Goal: Find specific page/section: Find specific page/section

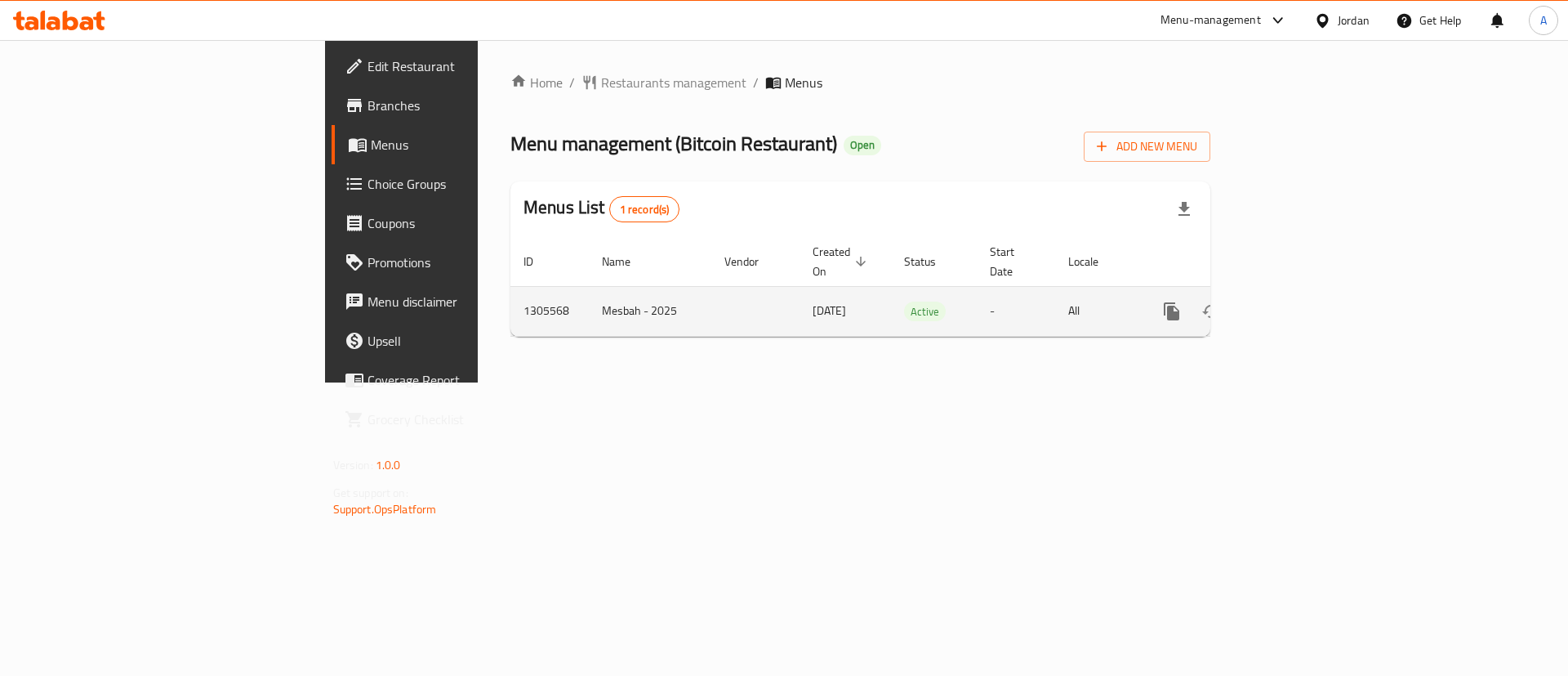
click at [1299, 302] on icon "enhanced table" at bounding box center [1289, 311] width 20 height 20
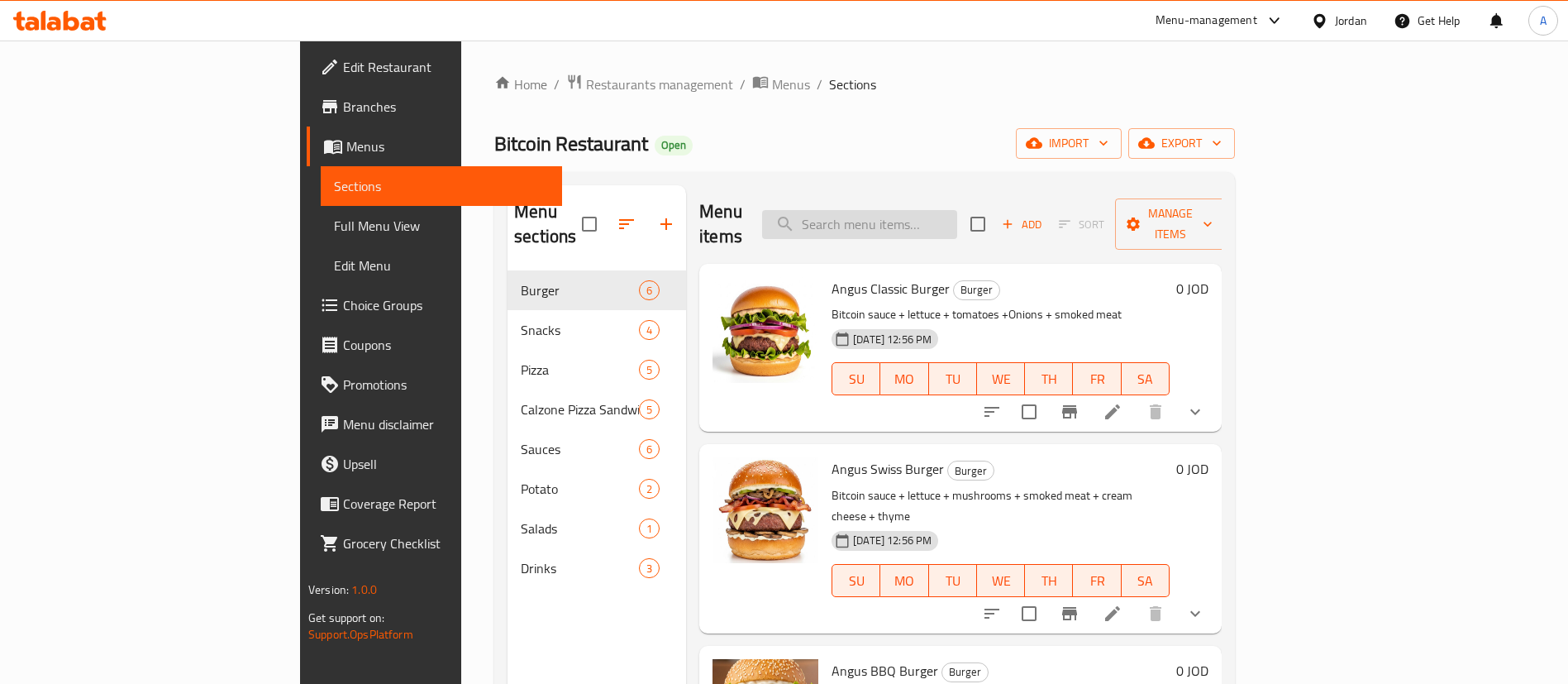
click at [957, 219] on input "search" at bounding box center [859, 225] width 195 height 29
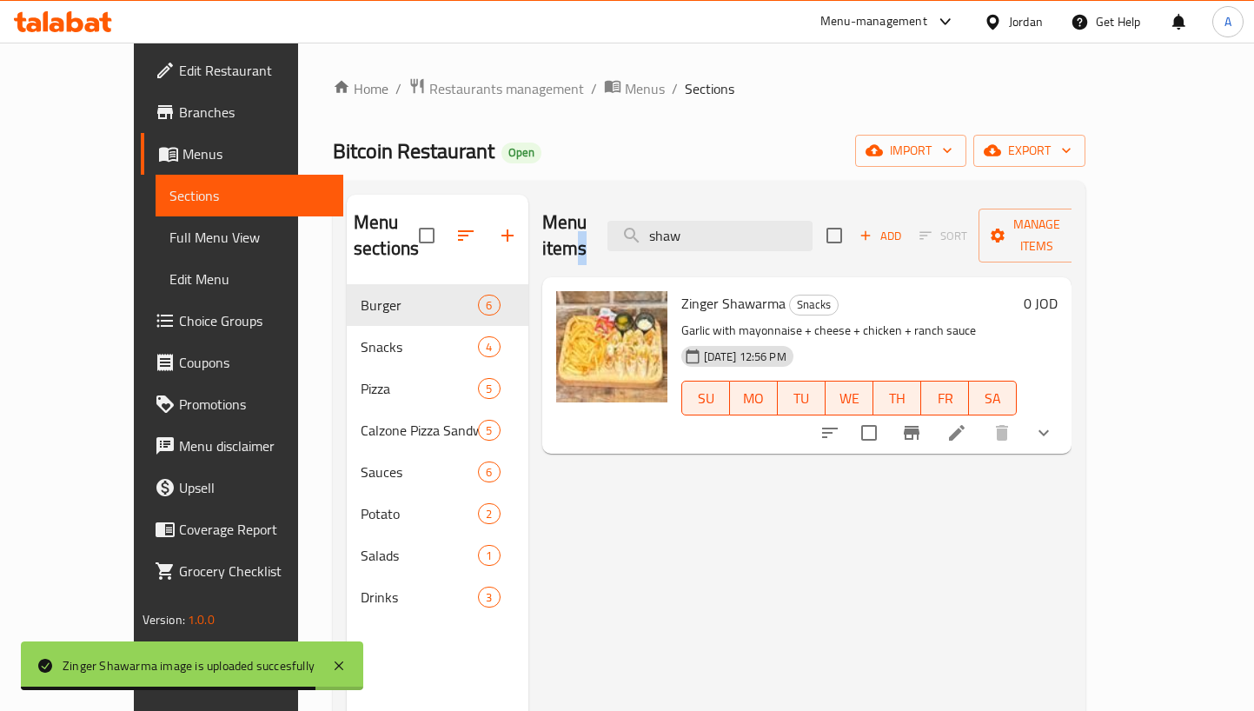
drag, startPoint x: 759, startPoint y: 241, endPoint x: 495, endPoint y: 221, distance: 264.9
click at [528, 227] on div "Menu items [PERSON_NAME] Add Sort Manage items Zinger Shawarma Snacks Garlic wi…" at bounding box center [800, 550] width 544 height 711
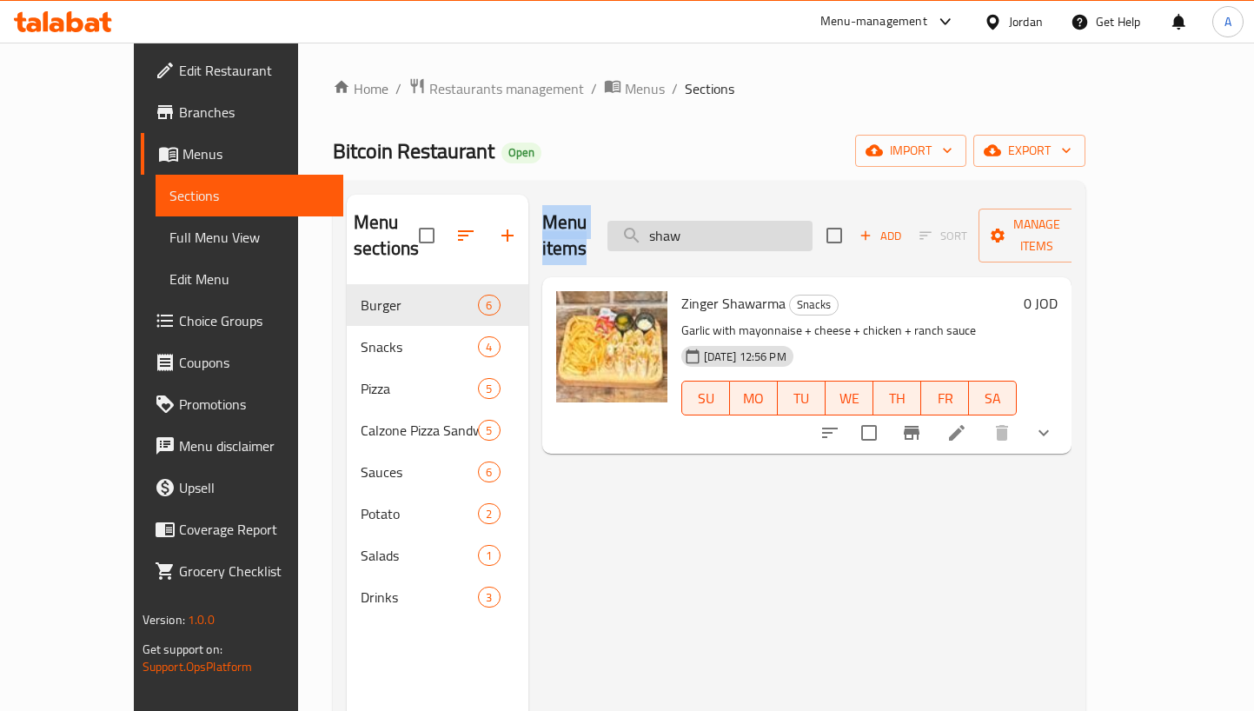
click at [725, 221] on input "shaw" at bounding box center [709, 236] width 205 height 30
click at [728, 221] on input "shaw" at bounding box center [709, 236] width 205 height 30
click at [731, 221] on input "shaw" at bounding box center [709, 236] width 205 height 30
type input "s"
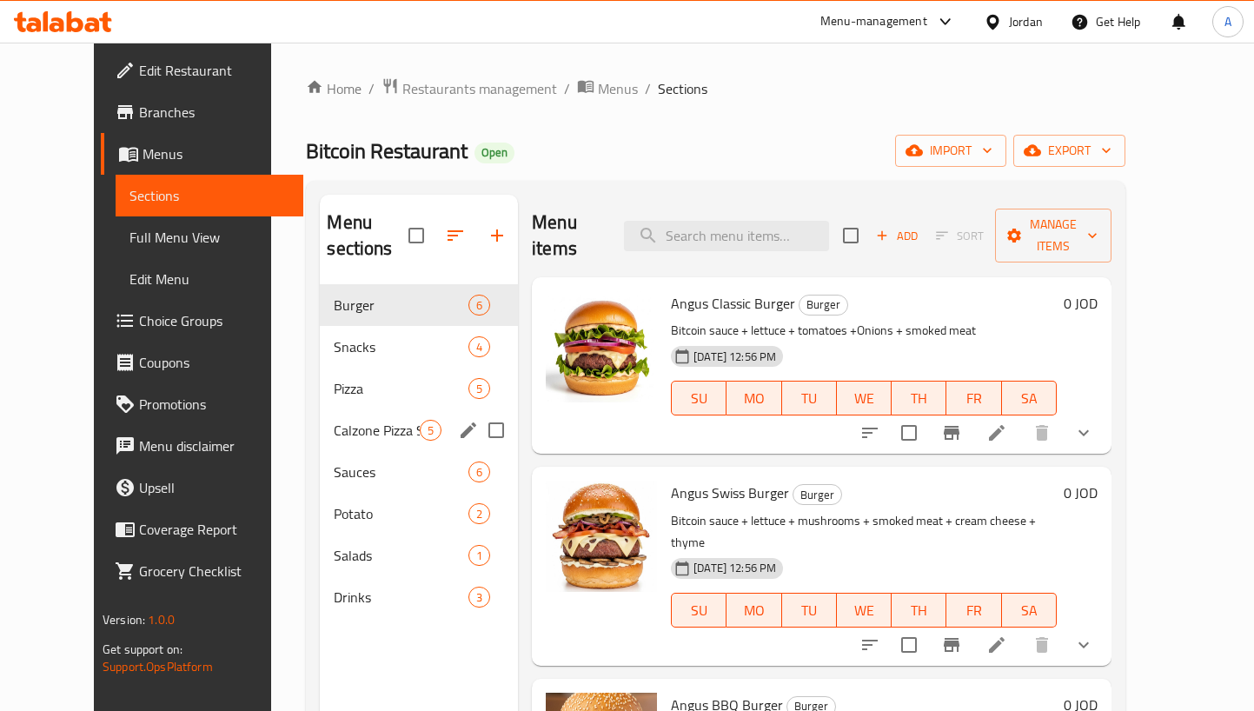
click at [320, 381] on div "Pizza 5" at bounding box center [419, 389] width 198 height 42
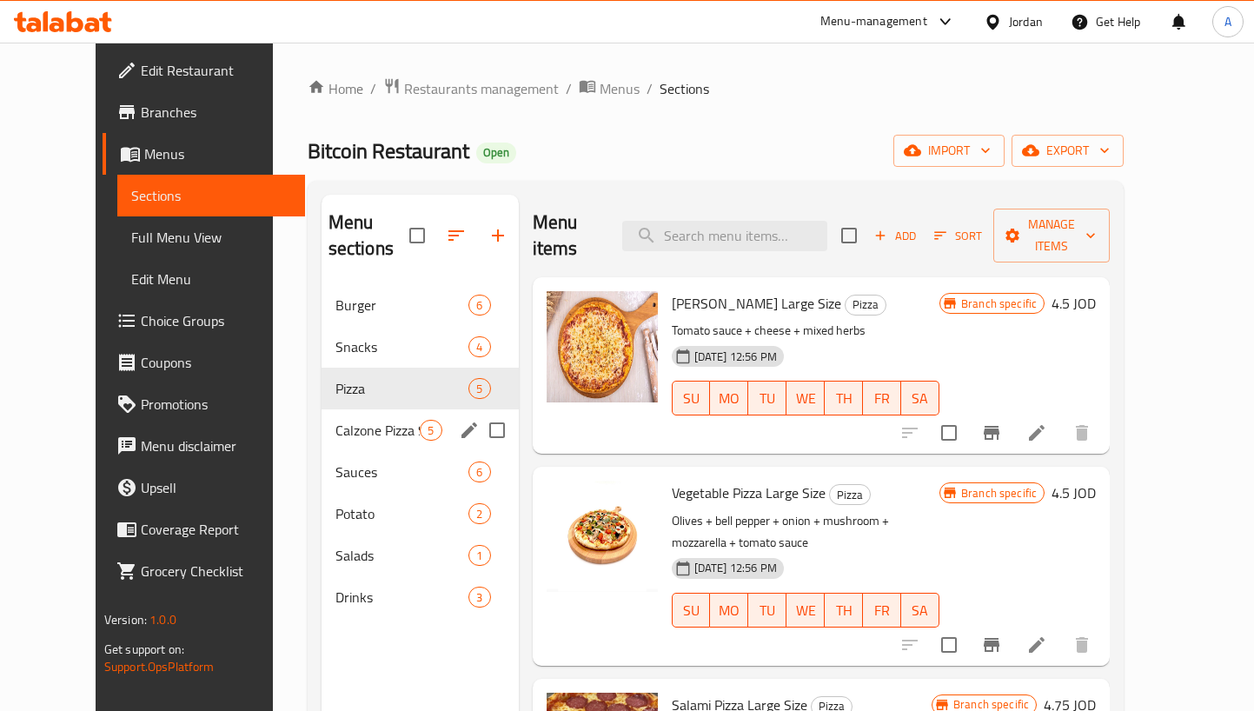
click at [321, 417] on div "Calzone Pizza Sandwich 5" at bounding box center [419, 430] width 197 height 42
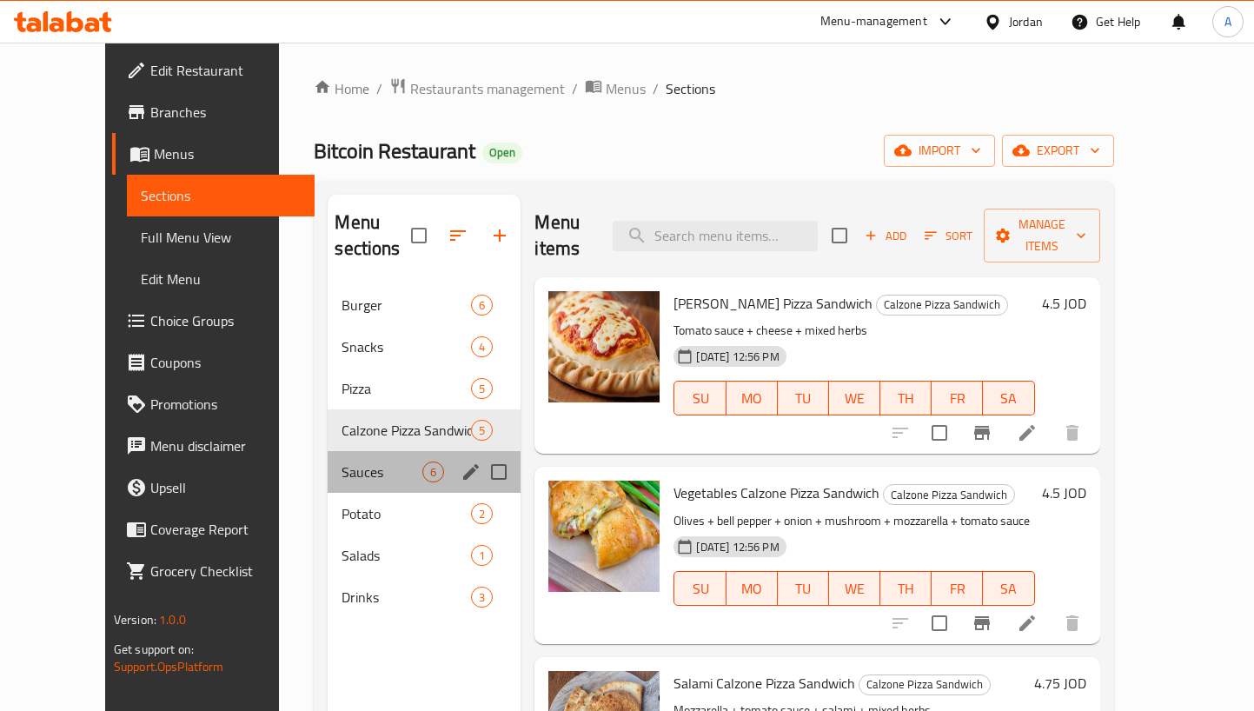
click at [334, 464] on div "Sauces 6" at bounding box center [424, 472] width 193 height 42
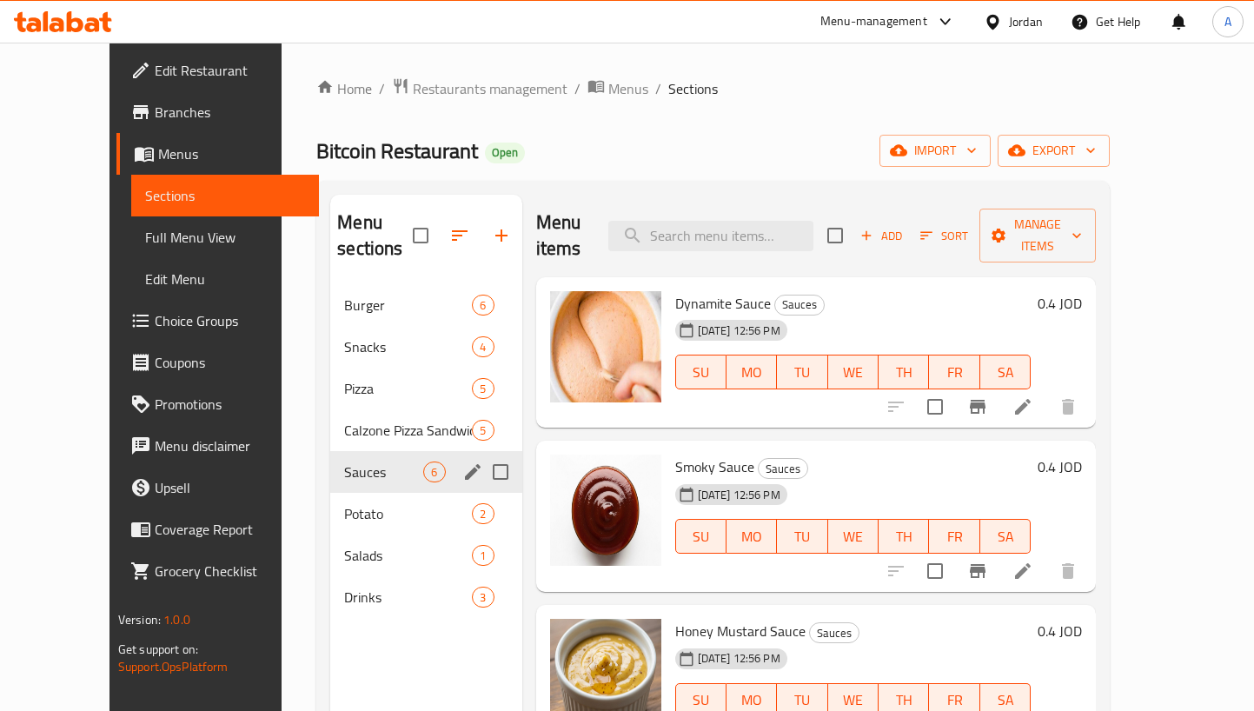
click at [339, 422] on div "Calzone Pizza Sandwich 5" at bounding box center [425, 430] width 191 height 42
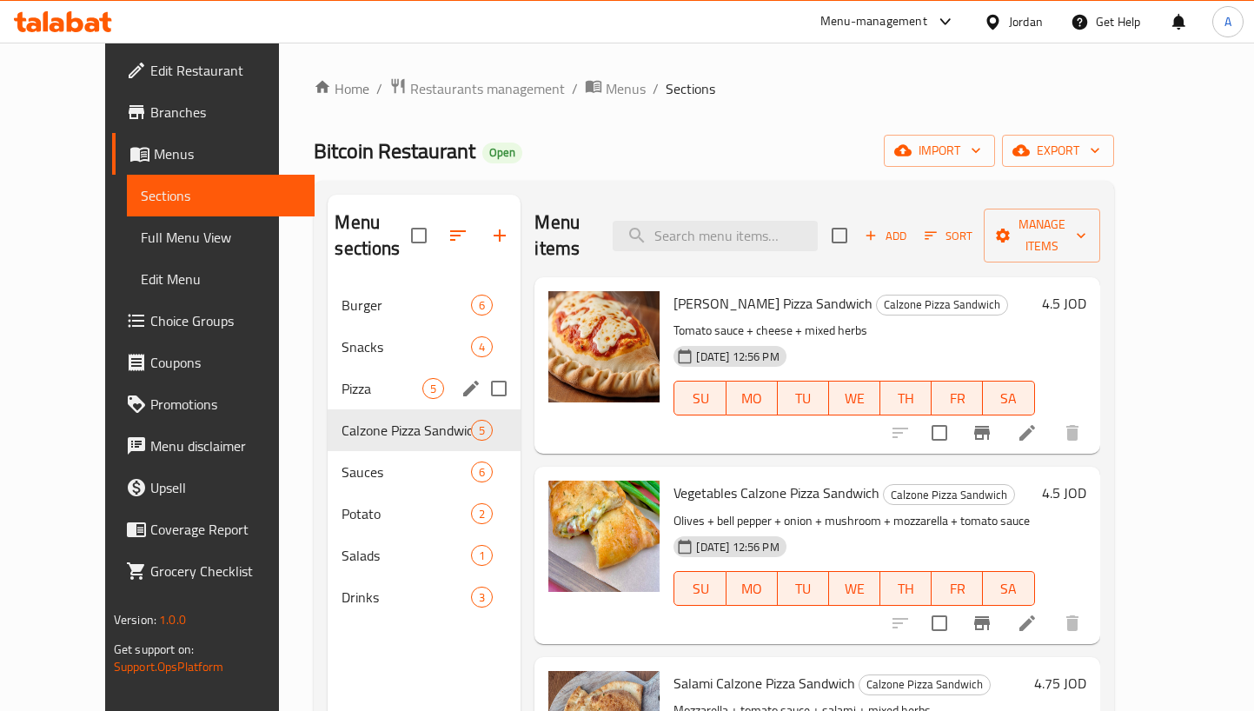
click at [351, 368] on div "Pizza 5" at bounding box center [424, 389] width 193 height 42
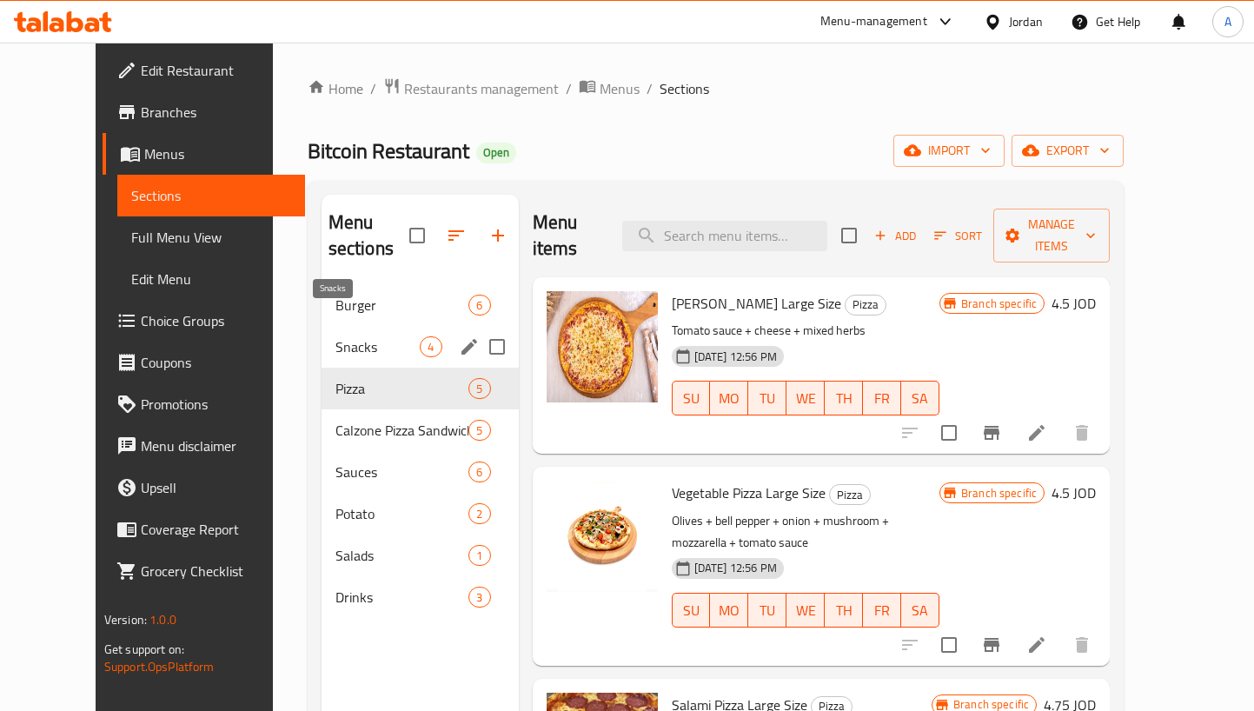
click at [353, 336] on span "Snacks" at bounding box center [377, 346] width 85 height 21
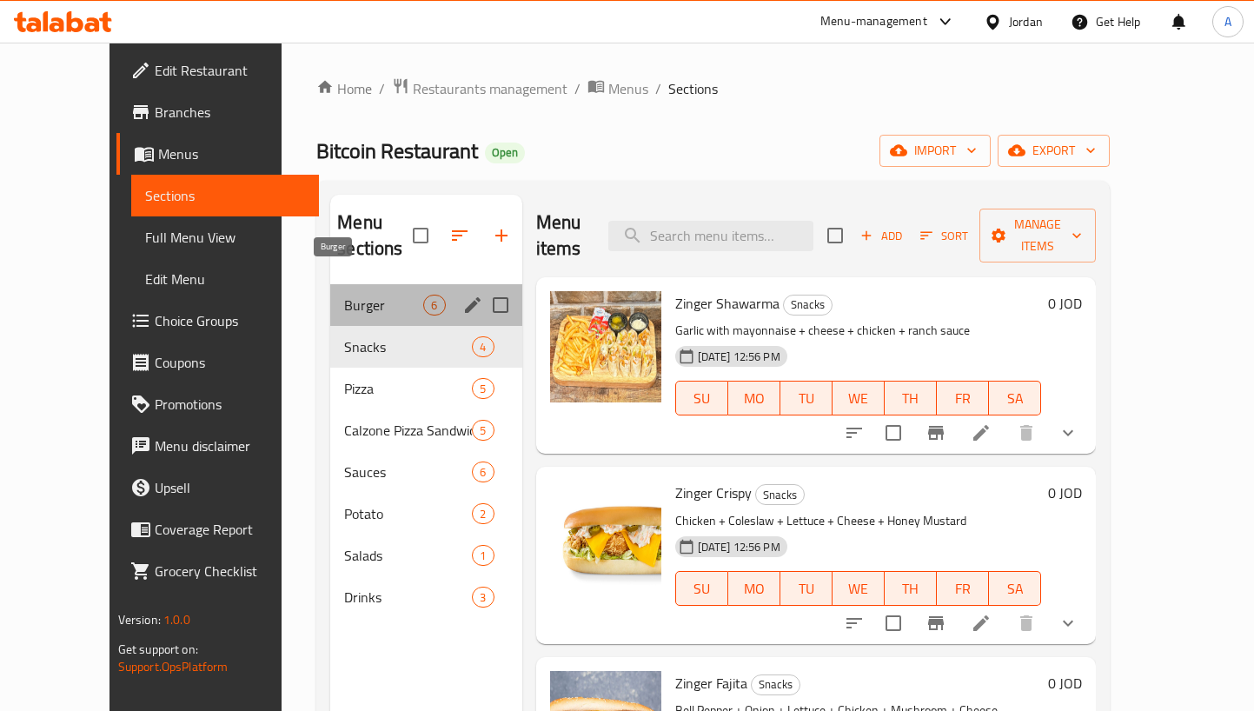
click at [354, 295] on span "Burger" at bounding box center [383, 305] width 79 height 21
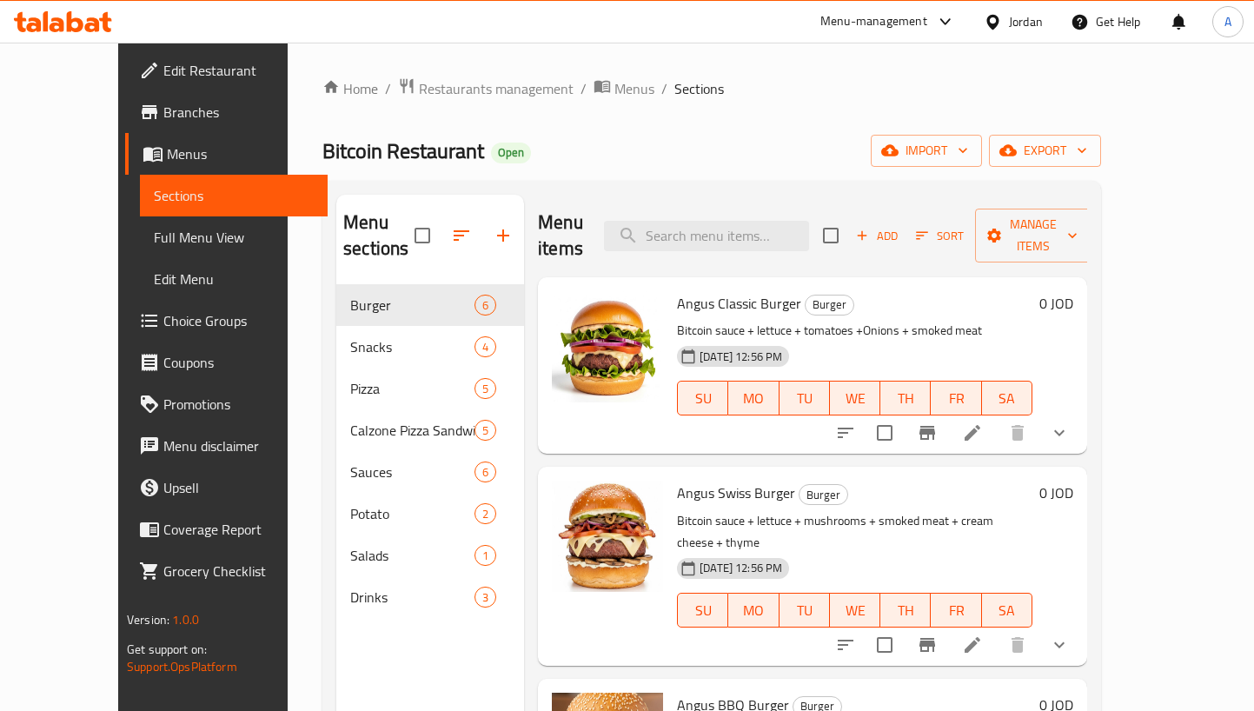
click at [791, 201] on div "Menu items Add Sort Manage items" at bounding box center [812, 236] width 549 height 83
click at [768, 222] on input "search" at bounding box center [706, 236] width 205 height 30
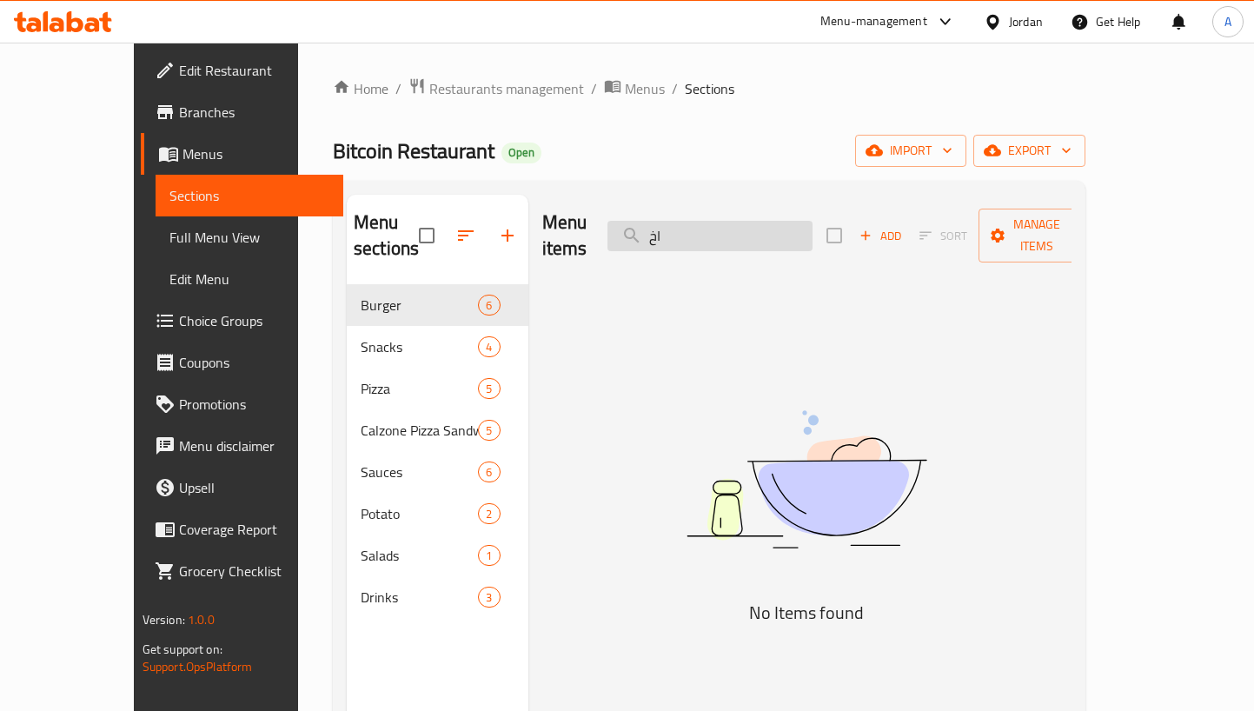
type input "ا"
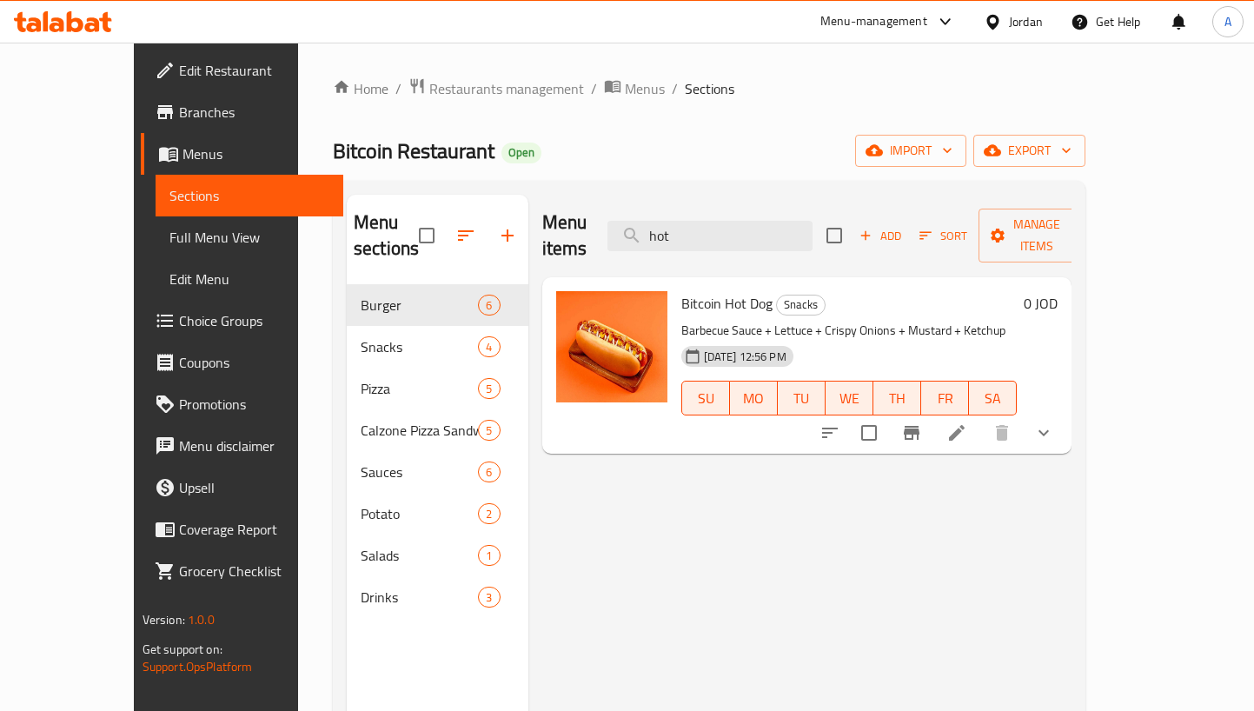
type input "hot"
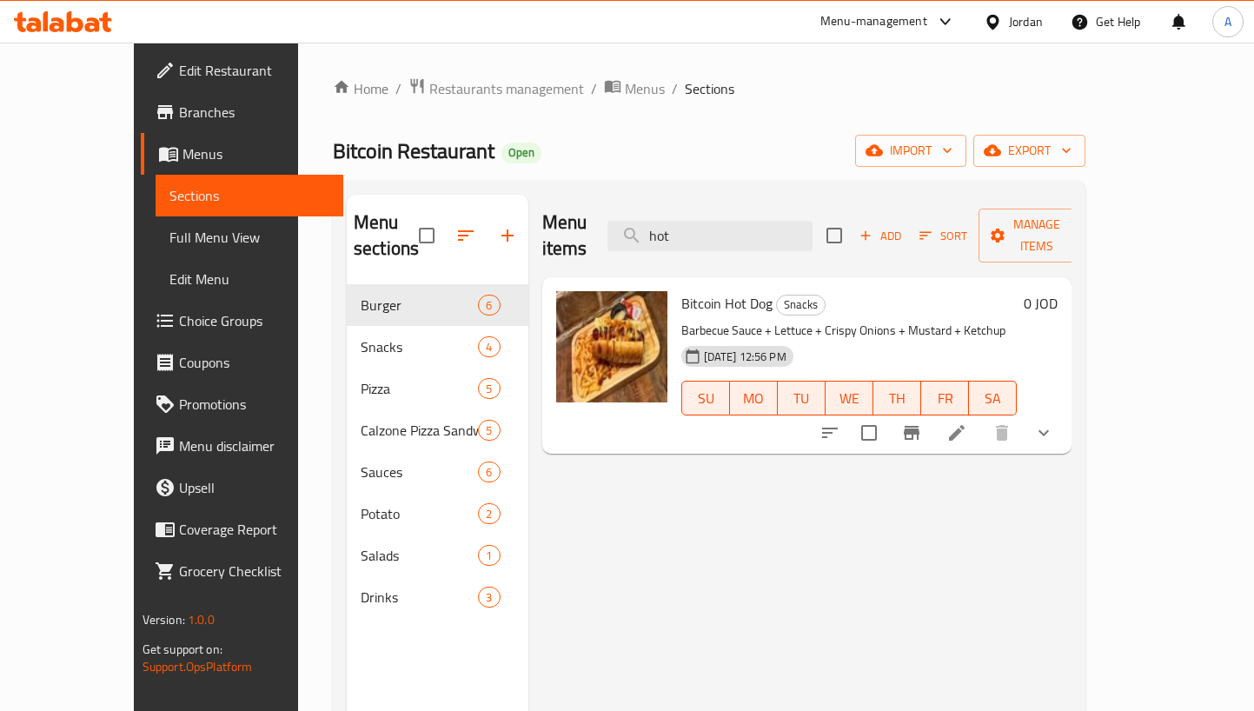
drag, startPoint x: 764, startPoint y: 224, endPoint x: 575, endPoint y: 216, distance: 188.7
click at [591, 222] on div "Menu items hot Add Sort Manage items" at bounding box center [807, 236] width 530 height 83
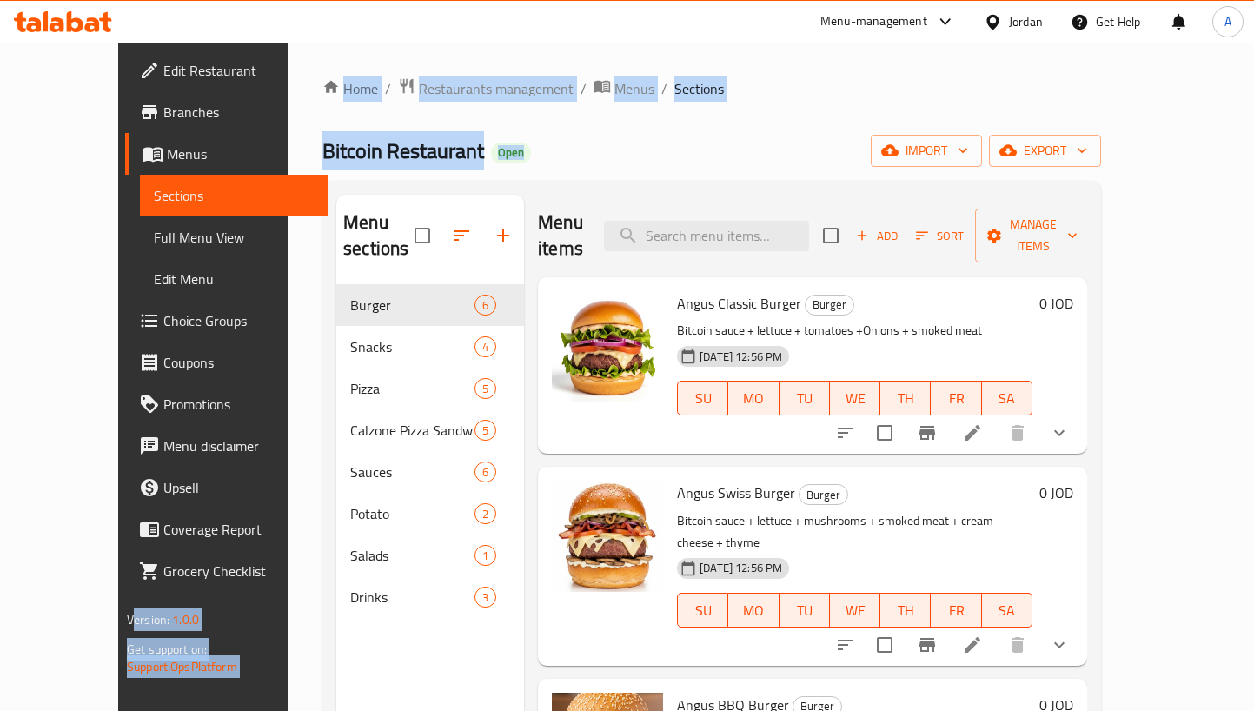
drag, startPoint x: 228, startPoint y: 156, endPoint x: 176, endPoint y: 150, distance: 52.4
click at [176, 150] on div "Edit Restaurant Branches Menus Sections Full Menu View Edit Menu Choice Groups …" at bounding box center [626, 498] width 1017 height 911
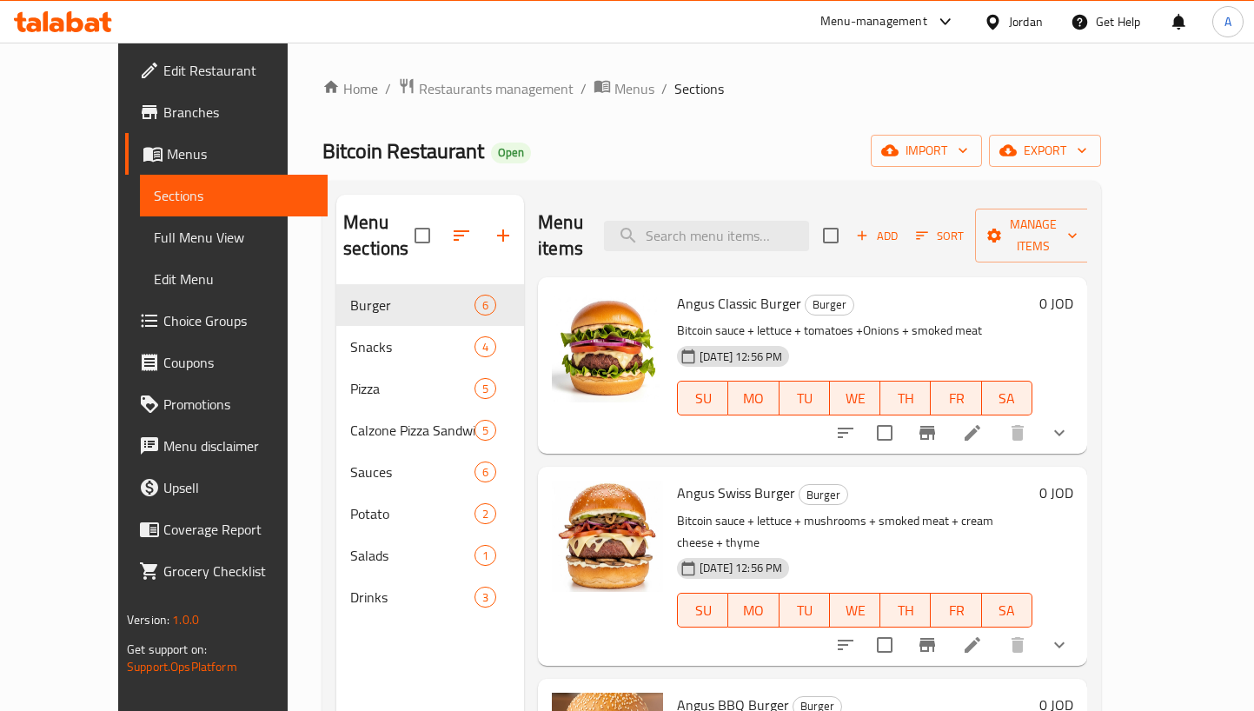
click at [578, 141] on div "Bitcoin Restaurant Open import export" at bounding box center [711, 151] width 778 height 32
drag, startPoint x: 401, startPoint y: 150, endPoint x: 257, endPoint y: 153, distance: 144.3
click at [322, 153] on span "Bitcoin Restaurant" at bounding box center [403, 150] width 162 height 39
click at [322, 114] on div "Home / Restaurants management / Menus / Sections Bitcoin Restaurant Open import…" at bounding box center [711, 498] width 778 height 842
click at [584, 121] on div "Home / Restaurants management / Menus / Sections Bitcoin Restaurant Open import…" at bounding box center [711, 498] width 778 height 842
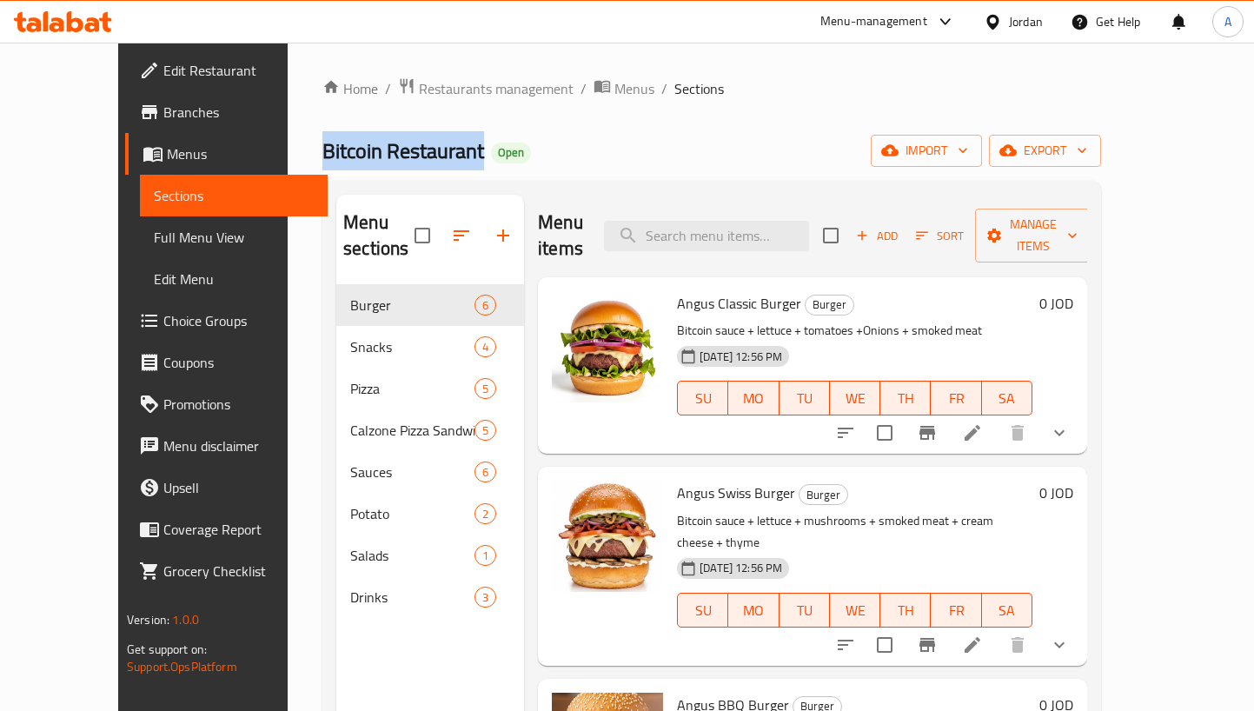
drag, startPoint x: 415, startPoint y: 158, endPoint x: 377, endPoint y: 114, distance: 58.5
click at [288, 156] on div "Home / Restaurants management / Menus / Sections Bitcoin Restaurant Open import…" at bounding box center [712, 498] width 848 height 911
drag, startPoint x: 677, startPoint y: 121, endPoint x: 686, endPoint y: 117, distance: 10.2
click at [679, 122] on div "Home / Restaurants management / Menus / Sections Bitcoin Restaurant Open import…" at bounding box center [711, 498] width 778 height 842
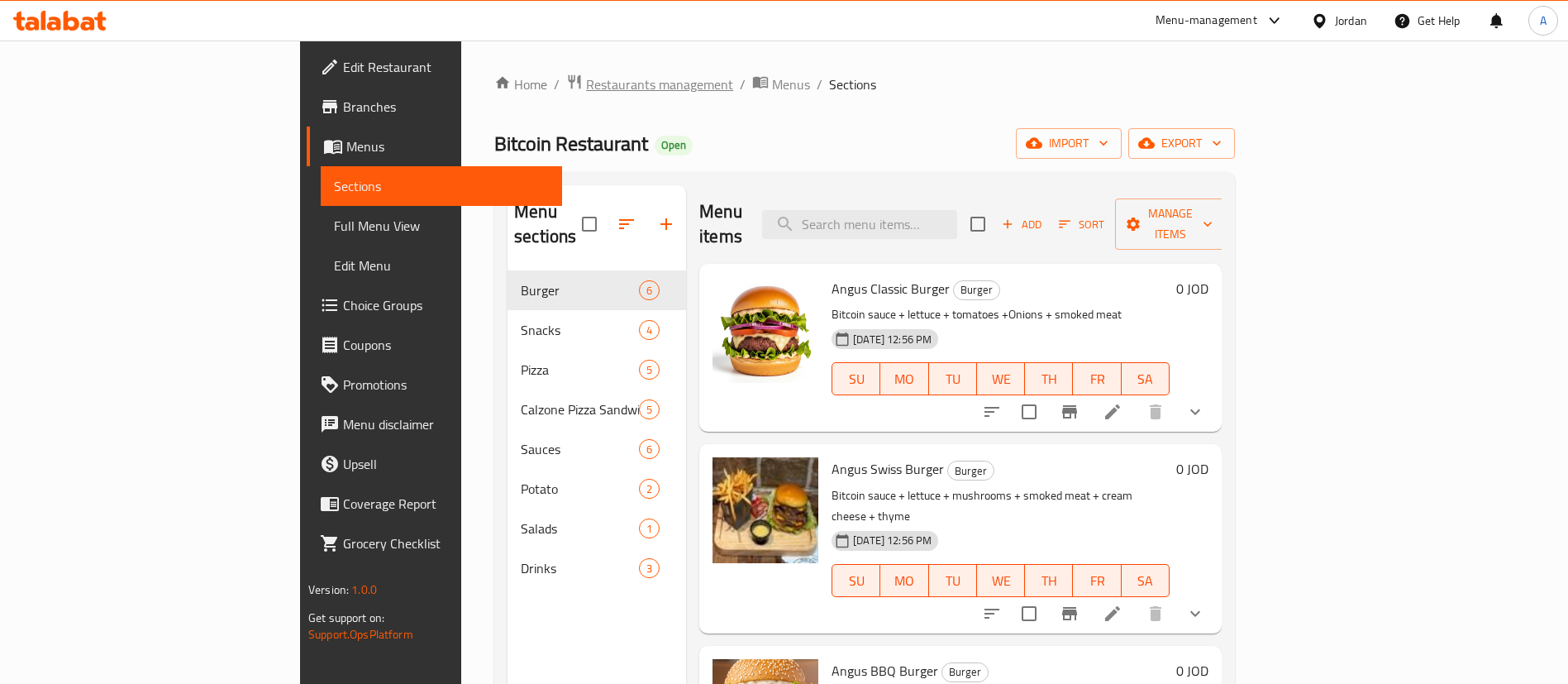
click at [586, 78] on span "Restaurants management" at bounding box center [659, 84] width 147 height 20
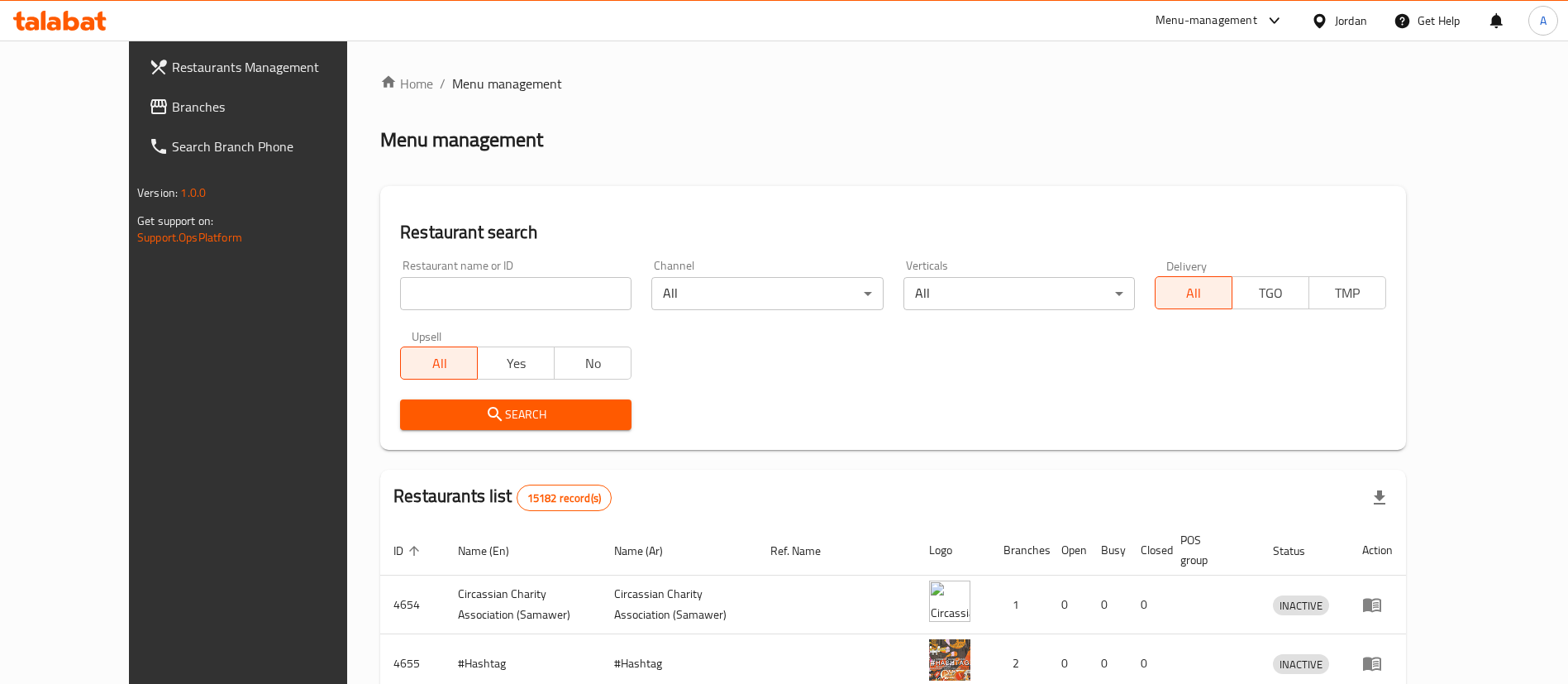
click at [434, 300] on input "search" at bounding box center [516, 293] width 231 height 33
type input "barayez"
click button "Search" at bounding box center [516, 415] width 231 height 30
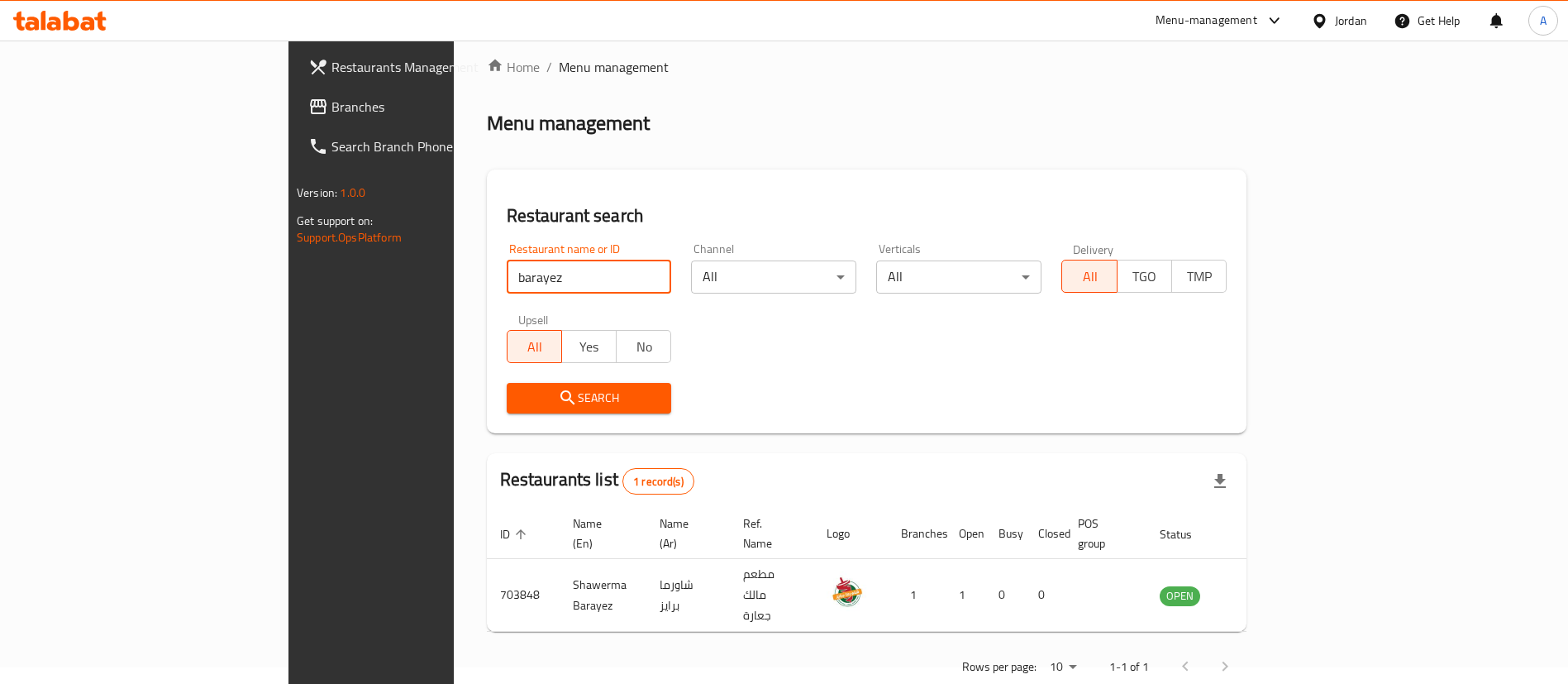
scroll to position [22, 0]
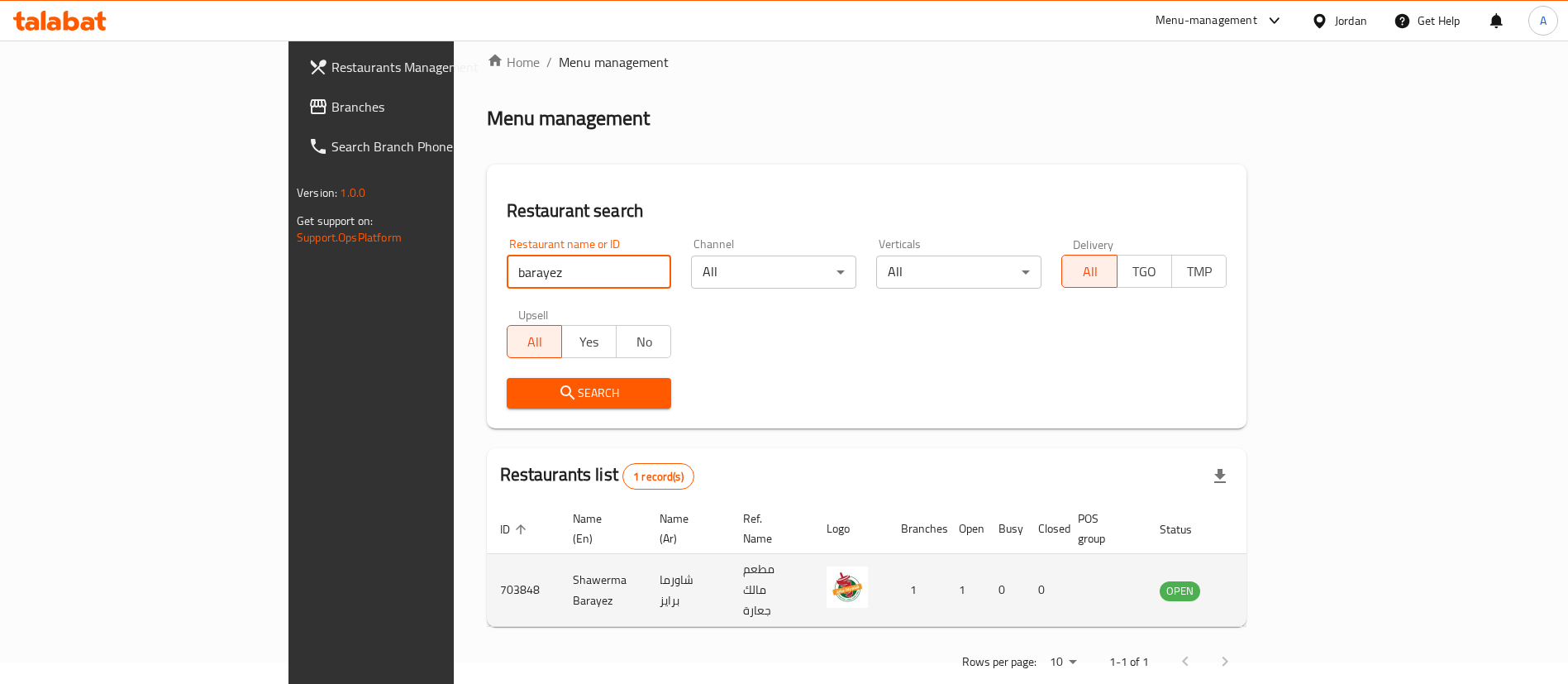
click at [1266, 580] on icon "enhanced table" at bounding box center [1256, 590] width 20 height 20
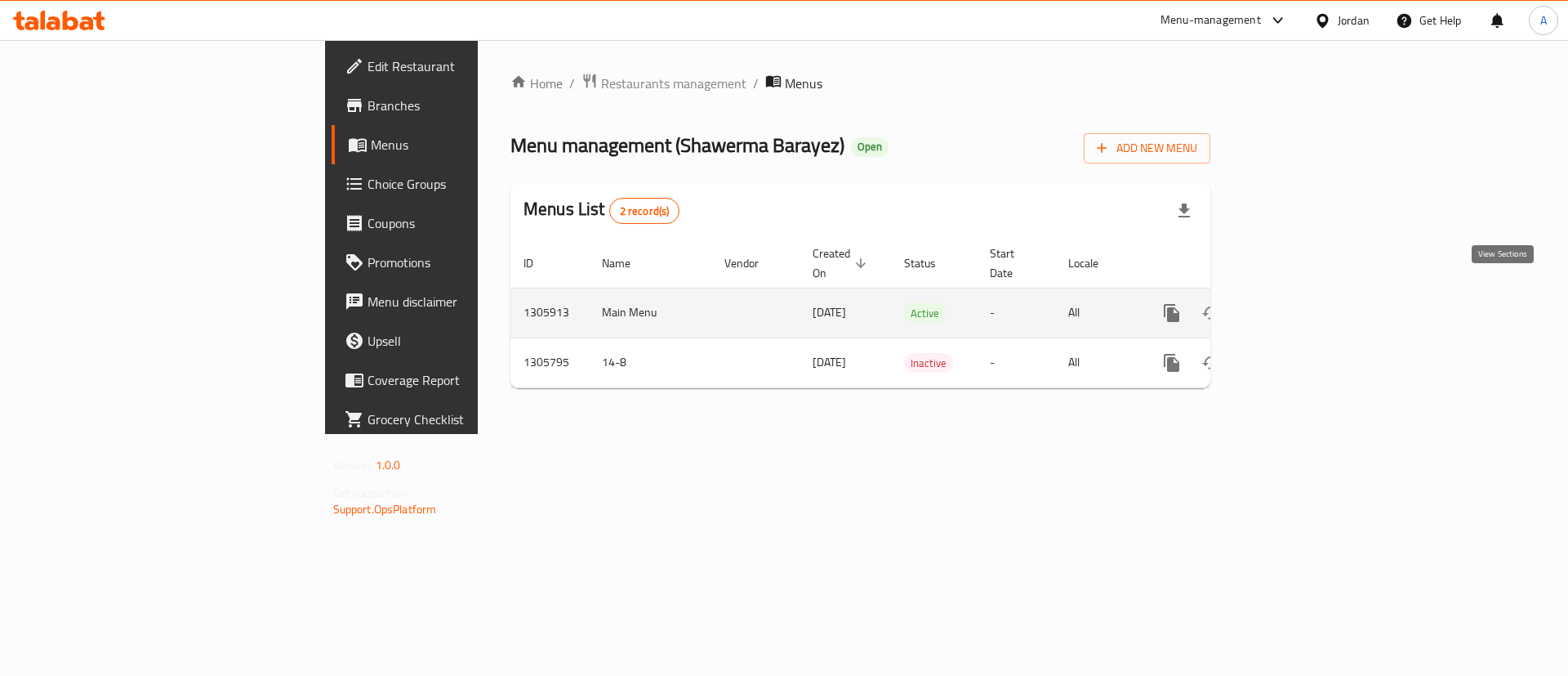
click at [1309, 293] on link "enhanced table" at bounding box center [1290, 313] width 39 height 39
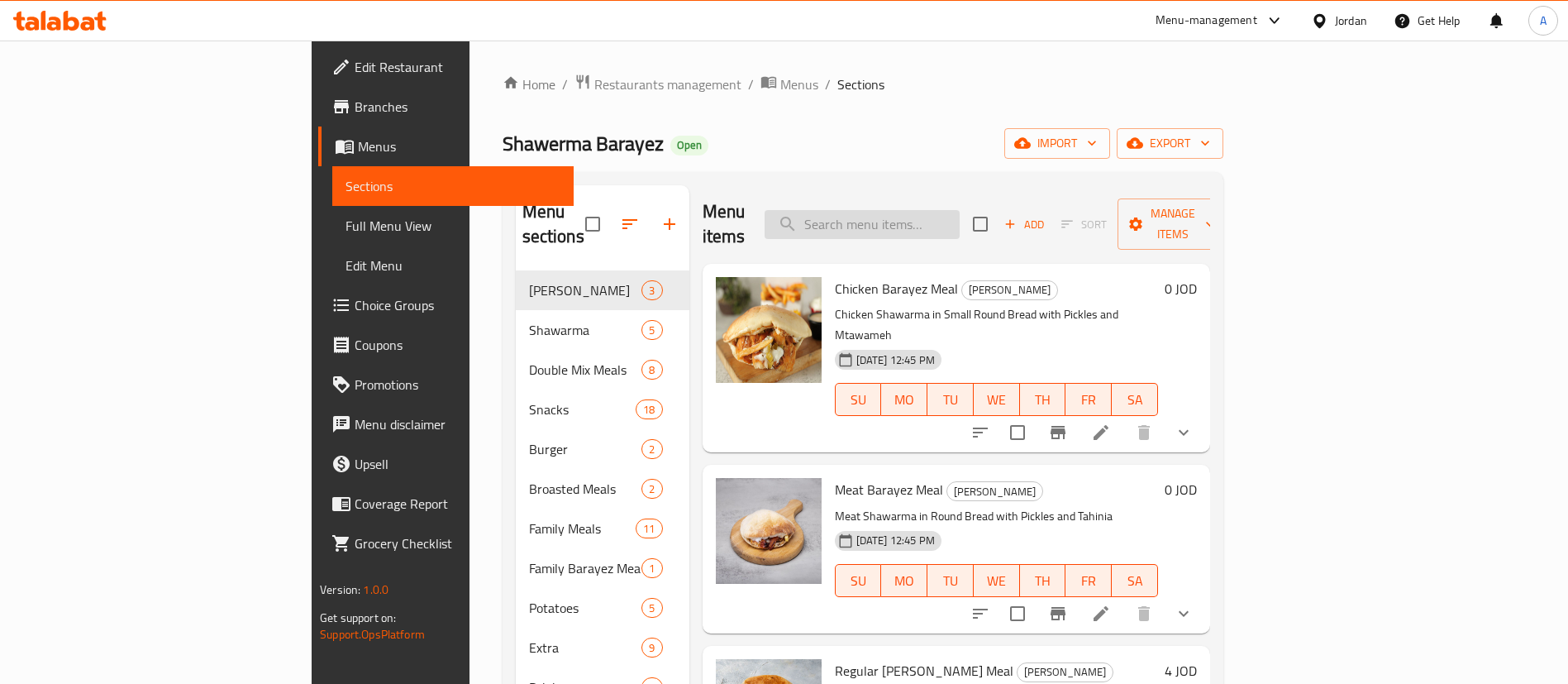
click at [938, 210] on input "search" at bounding box center [862, 225] width 195 height 29
click at [941, 211] on input "search" at bounding box center [862, 225] width 195 height 29
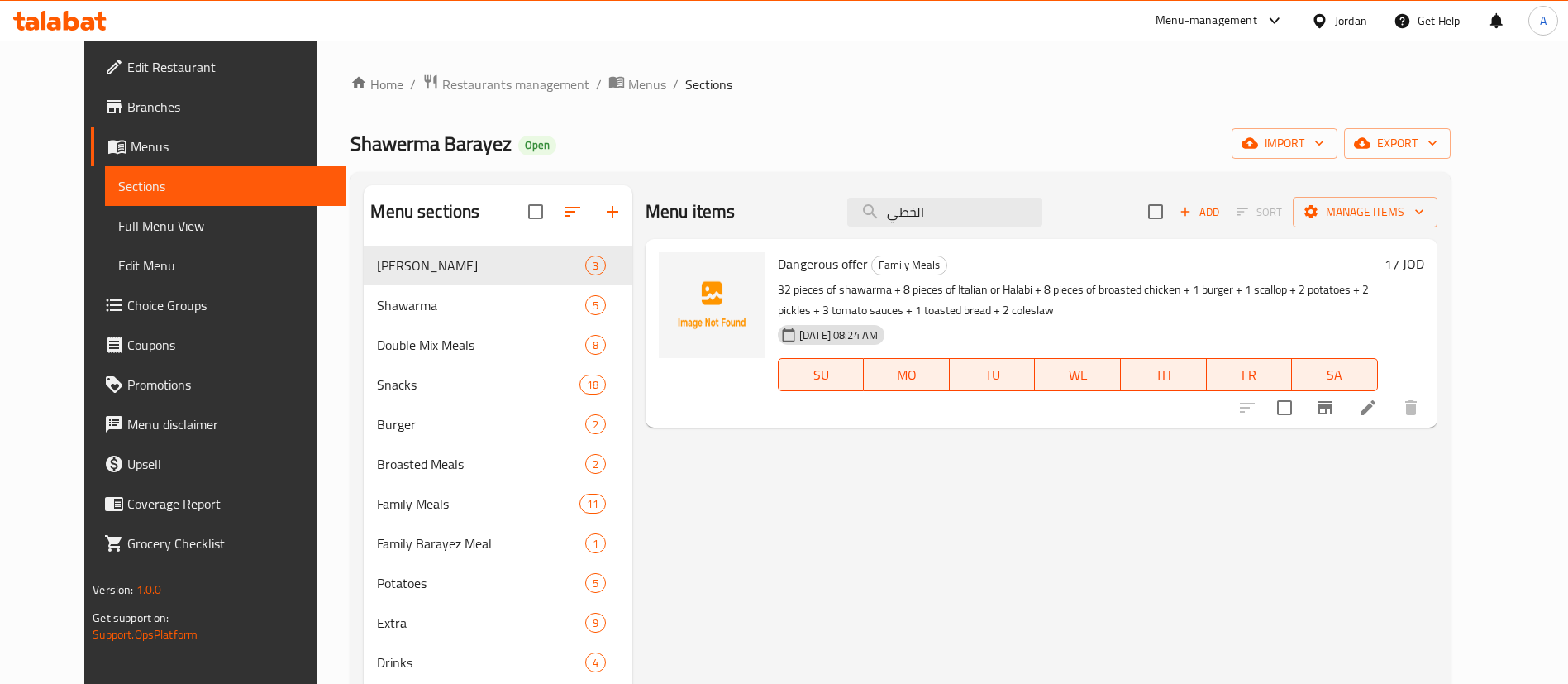
type input "الخطي"
